Goal: Task Accomplishment & Management: Manage account settings

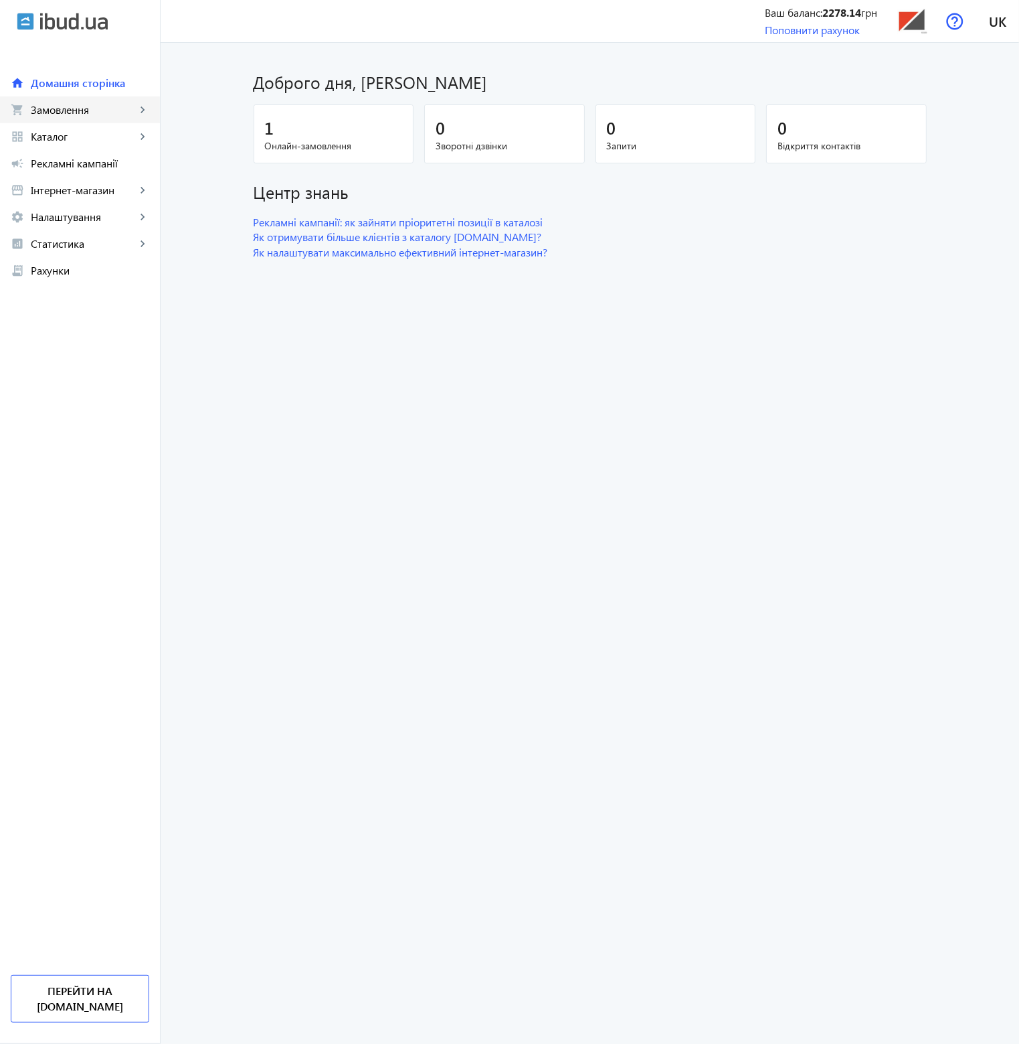
click at [92, 114] on span "Замовлення" at bounding box center [83, 109] width 105 height 13
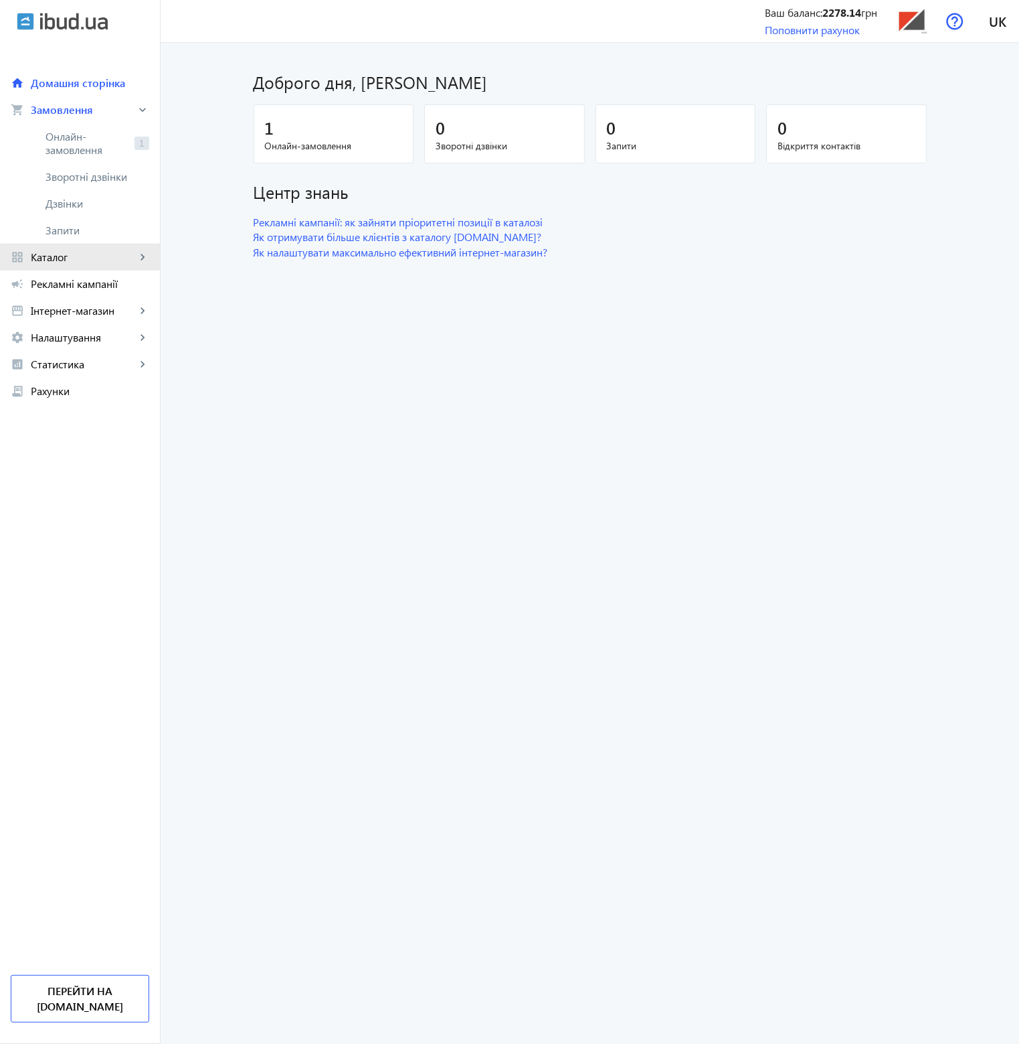
click at [87, 265] on link "grid_view Каталог keyboard_arrow_right" at bounding box center [80, 257] width 160 height 27
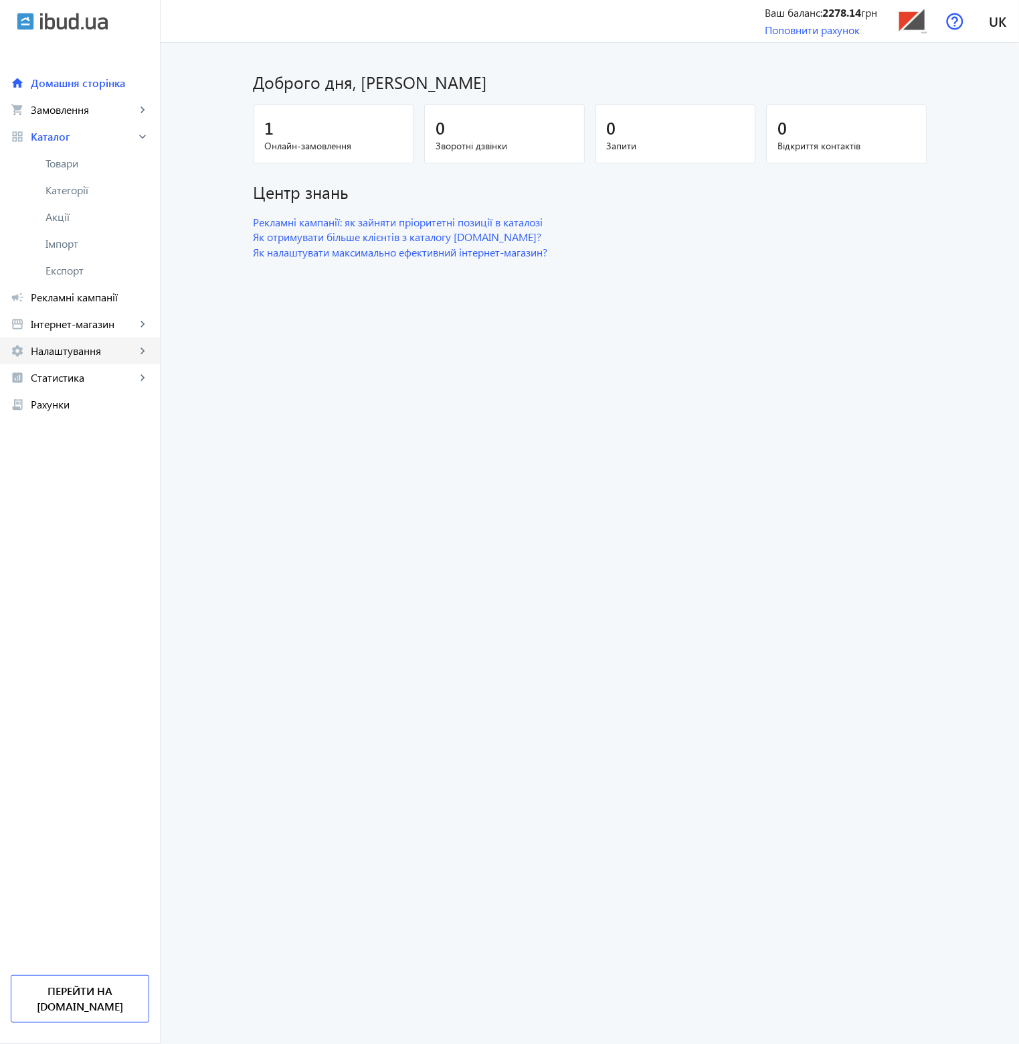
click at [100, 350] on span "Налаштування" at bounding box center [83, 350] width 105 height 13
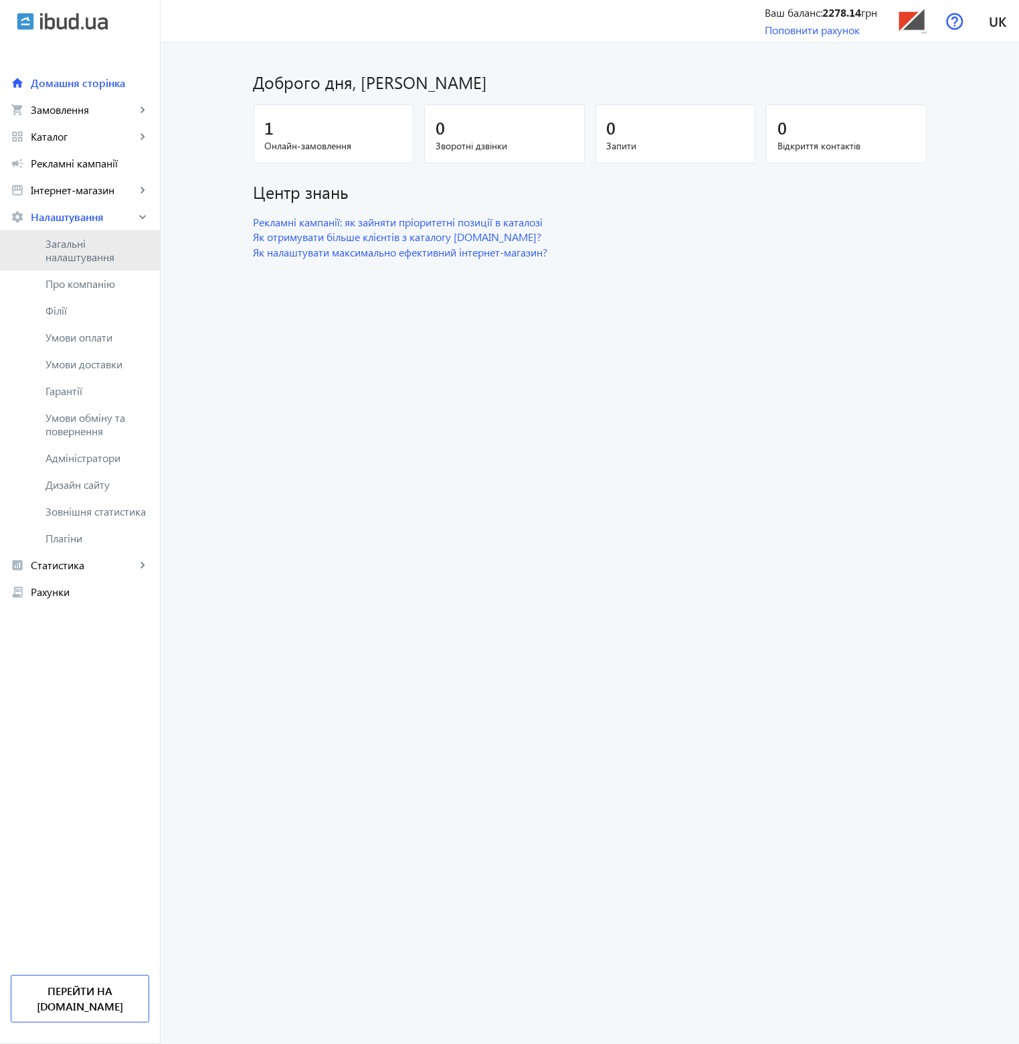
click at [86, 257] on span "Загальні налаштування" at bounding box center [98, 250] width 104 height 27
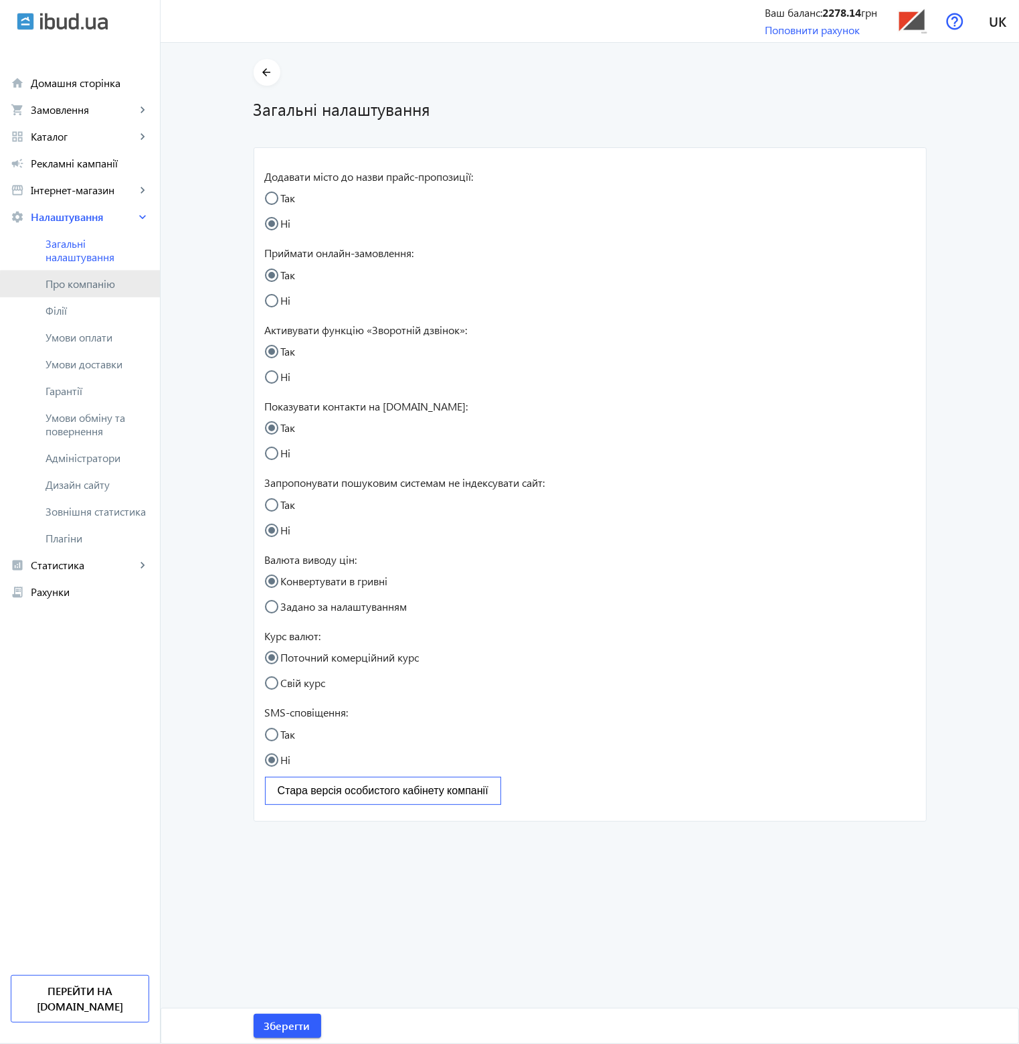
click at [80, 291] on link "Про компанію" at bounding box center [80, 283] width 160 height 27
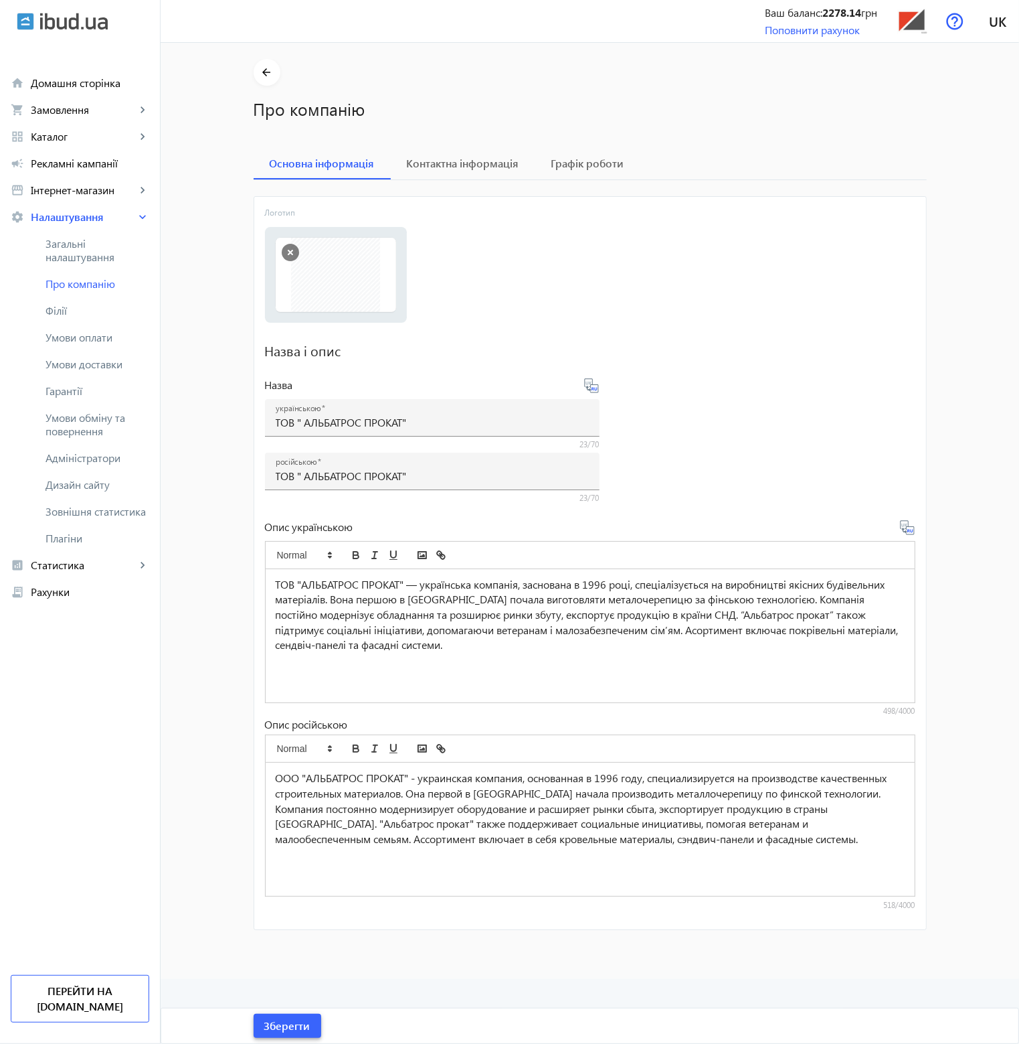
click at [287, 1030] on span "Зберегти" at bounding box center [287, 1025] width 46 height 15
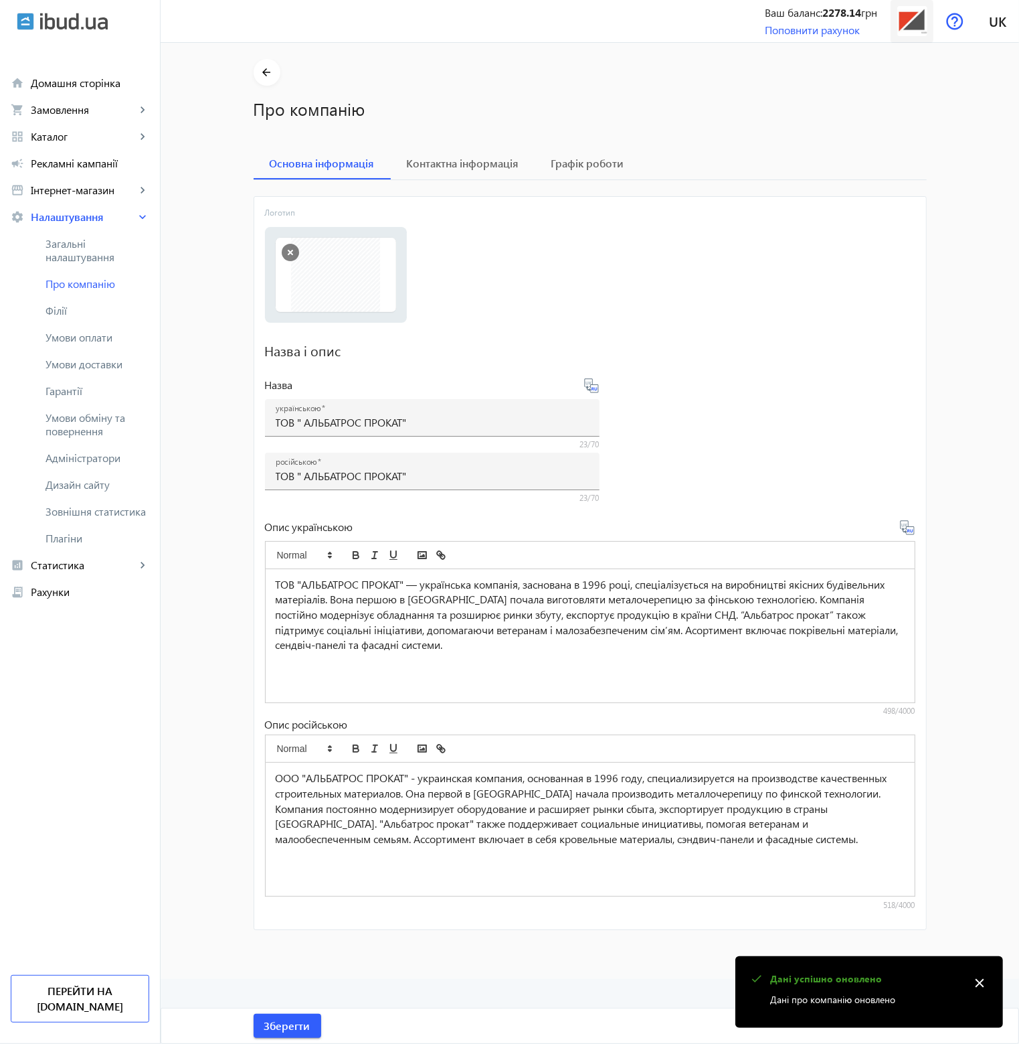
click at [920, 30] on img at bounding box center [913, 21] width 30 height 30
click at [924, 118] on link "[DOMAIN_NAME]" at bounding box center [922, 111] width 74 height 13
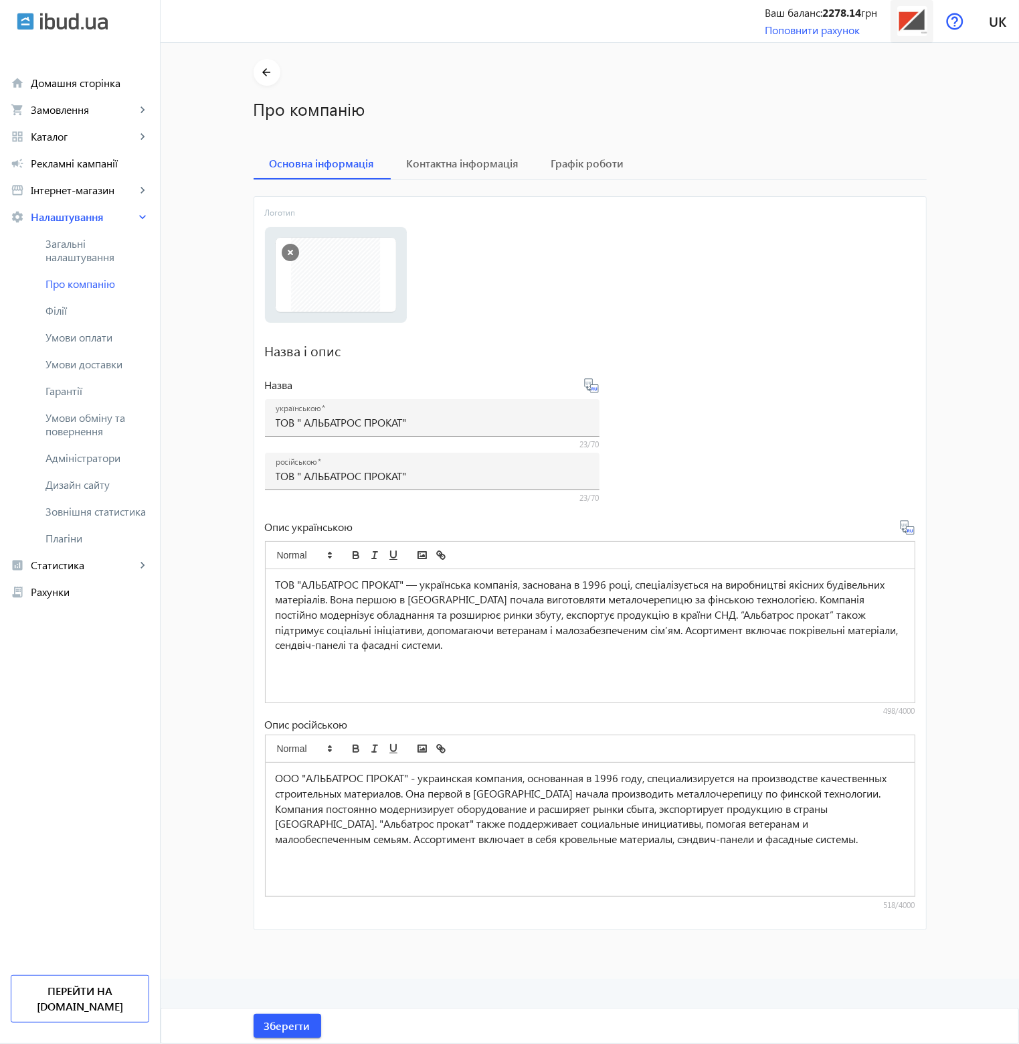
click at [903, 25] on img at bounding box center [913, 21] width 30 height 30
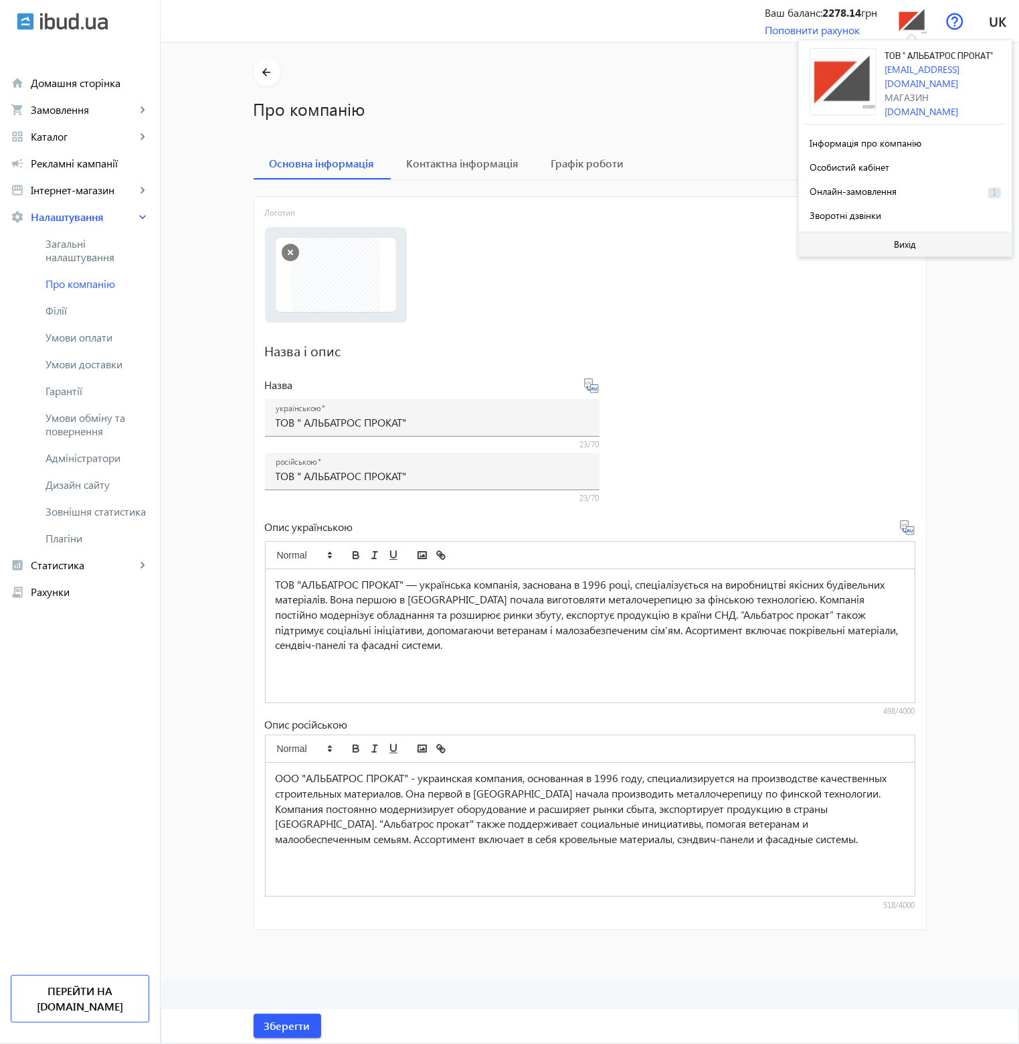
click at [894, 259] on span at bounding box center [905, 244] width 213 height 32
